Goal: Use online tool/utility: Utilize a website feature to perform a specific function

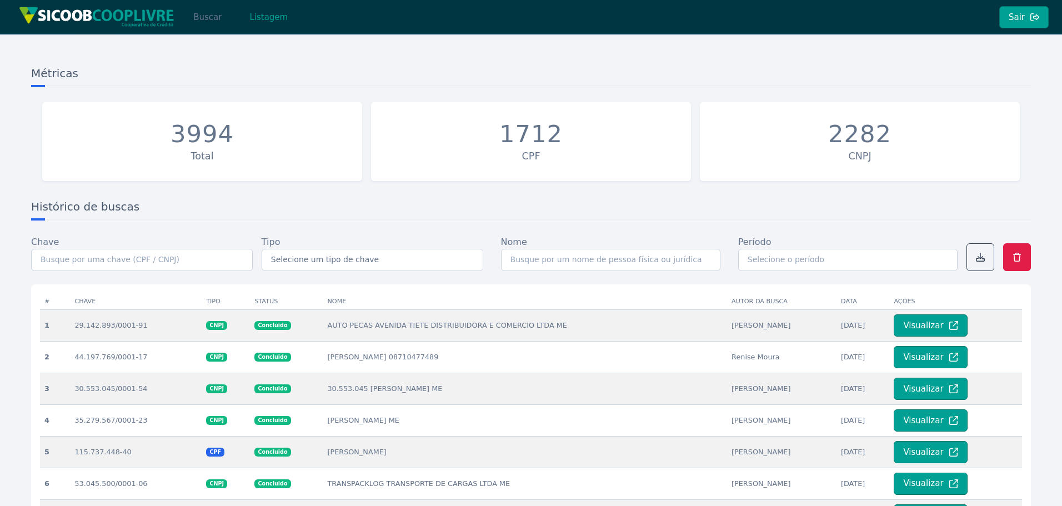
click at [207, 14] on button "Buscar" at bounding box center [207, 17] width 47 height 22
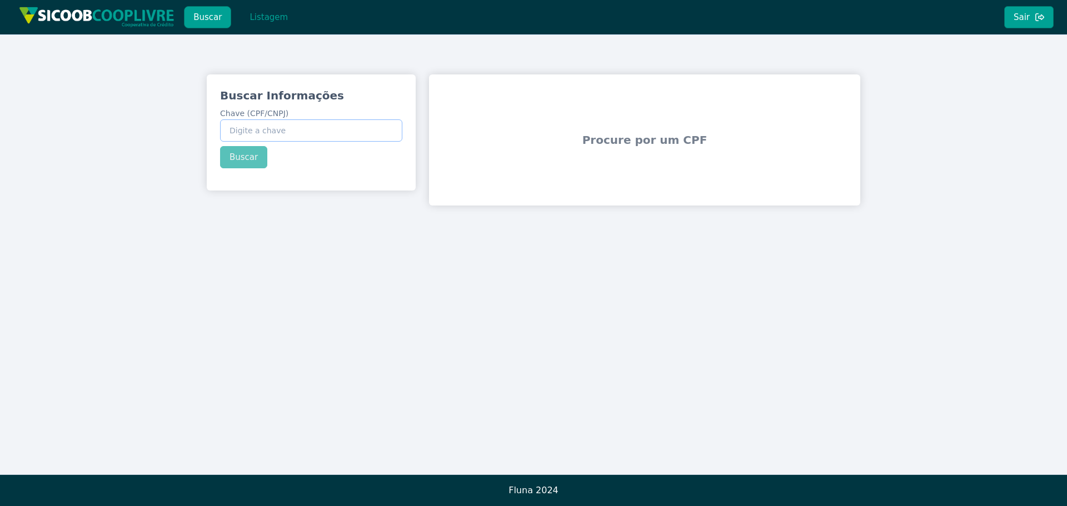
paste input "52.327.319/0001-20"
type input "52.327.319/0001-20"
click at [252, 151] on button "Buscar" at bounding box center [243, 157] width 47 height 22
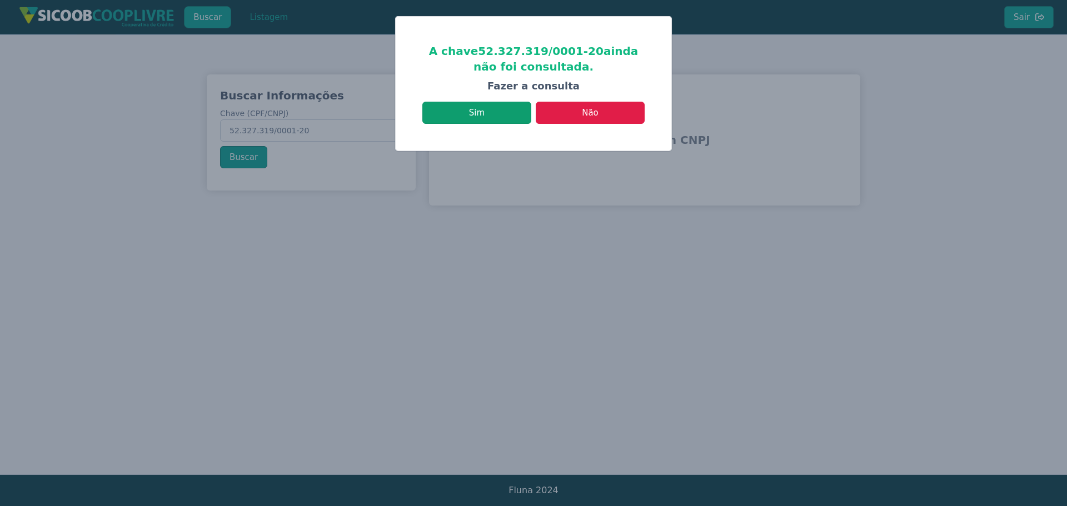
click at [507, 111] on button "Sim" at bounding box center [476, 113] width 109 height 22
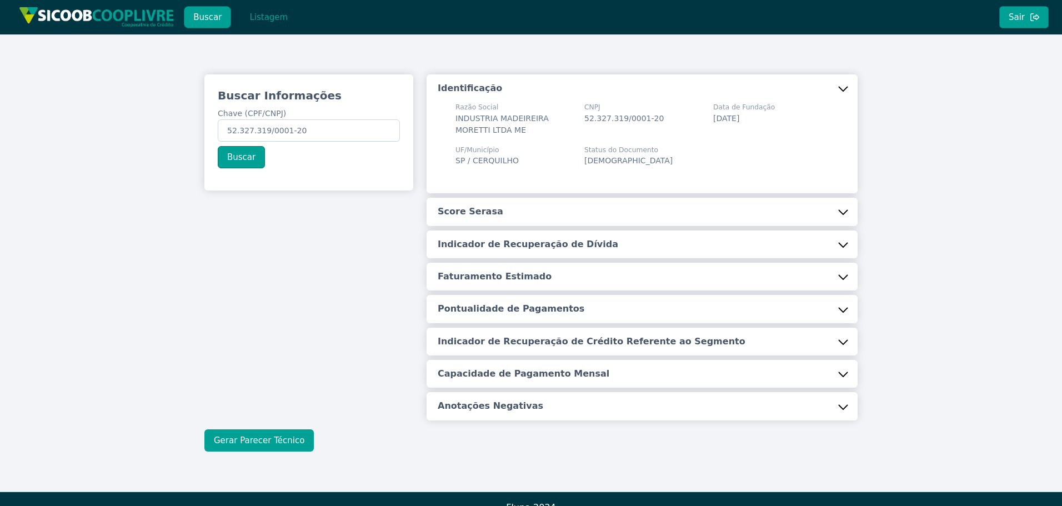
click at [262, 441] on button "Gerar Parecer Técnico" at bounding box center [258, 440] width 109 height 22
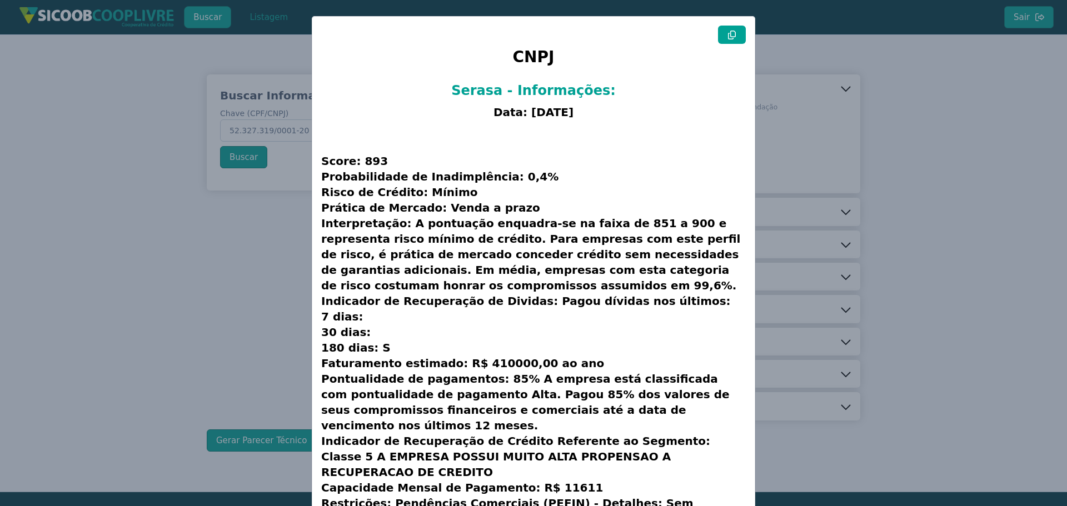
click at [720, 33] on button at bounding box center [732, 35] width 28 height 18
